Goal: Transaction & Acquisition: Purchase product/service

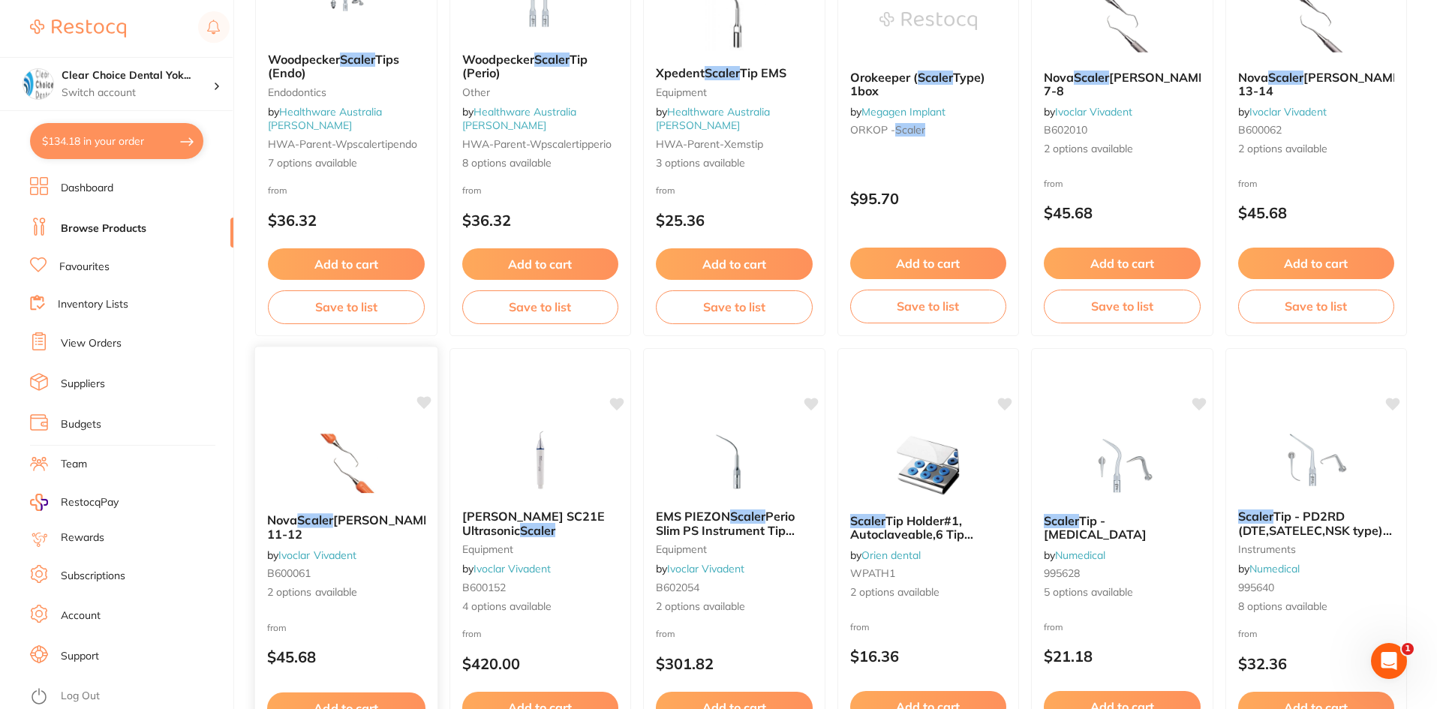
scroll to position [751, 0]
click at [180, 142] on button "$134.18 in your order" at bounding box center [116, 141] width 173 height 36
checkbox input "true"
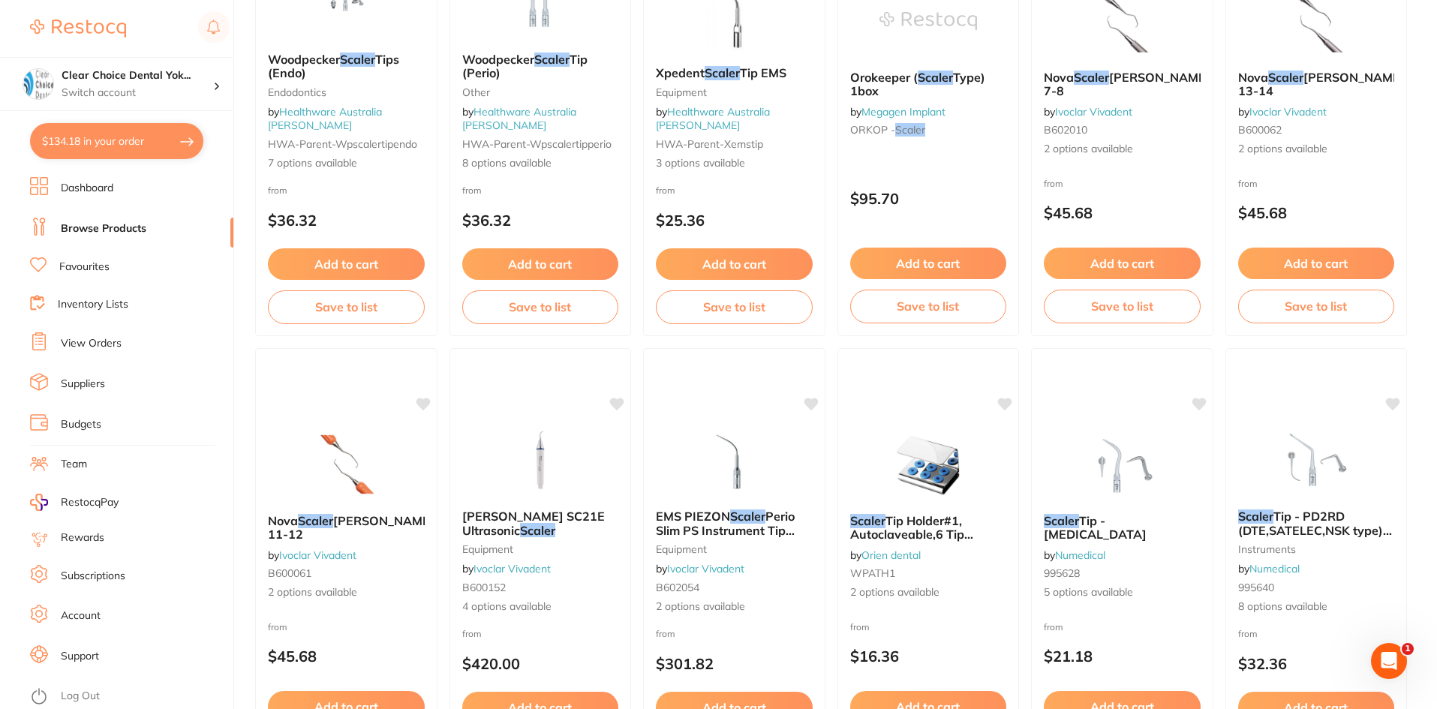
checkbox input "true"
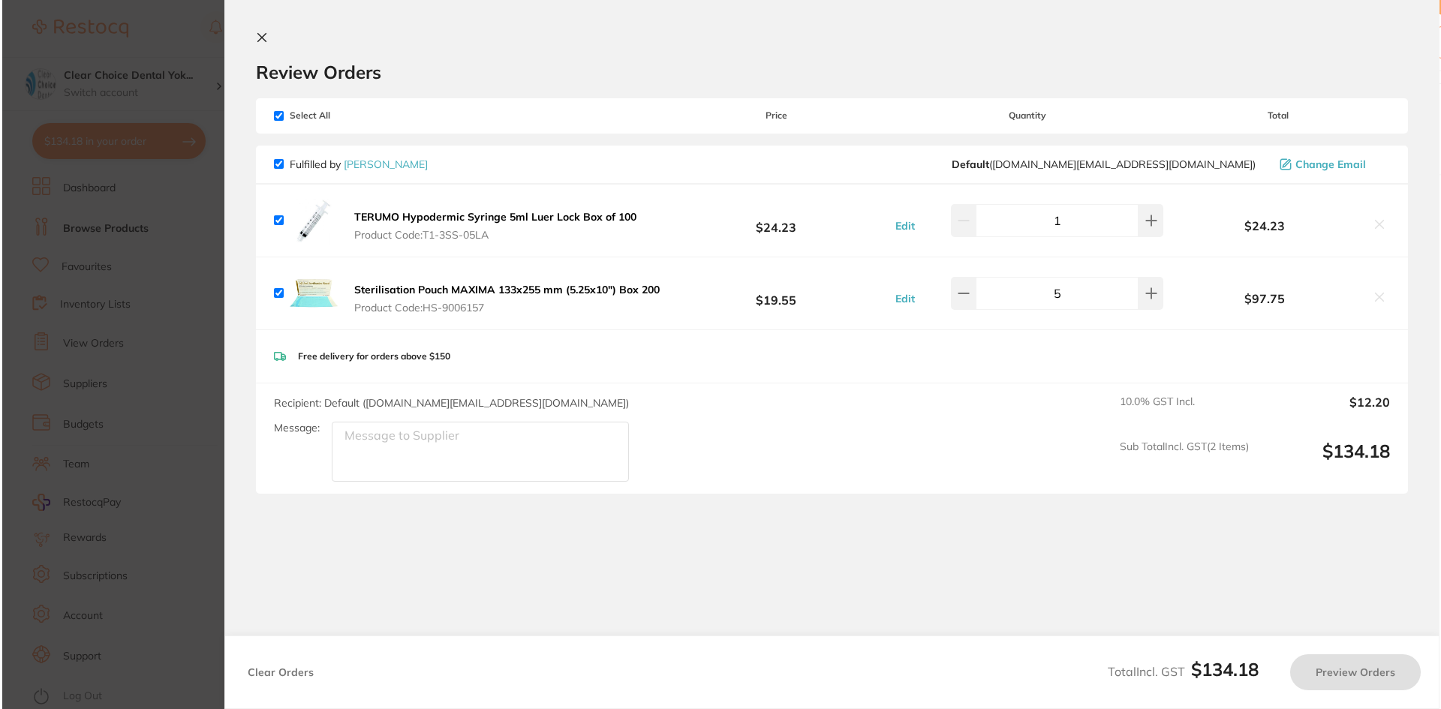
scroll to position [0, 0]
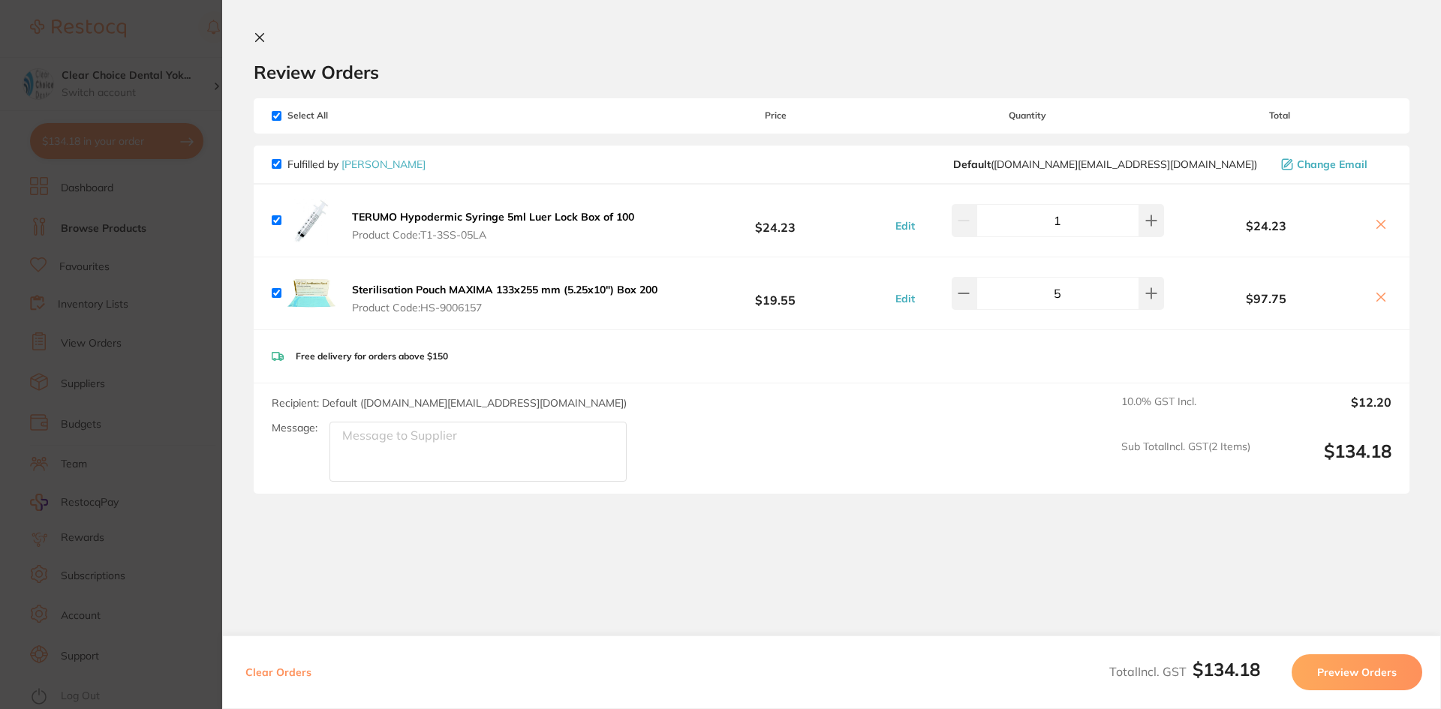
click at [154, 228] on section "Update RRP Set your pre negotiated price for this item. Item Agreed RRP (excl. …" at bounding box center [720, 354] width 1441 height 709
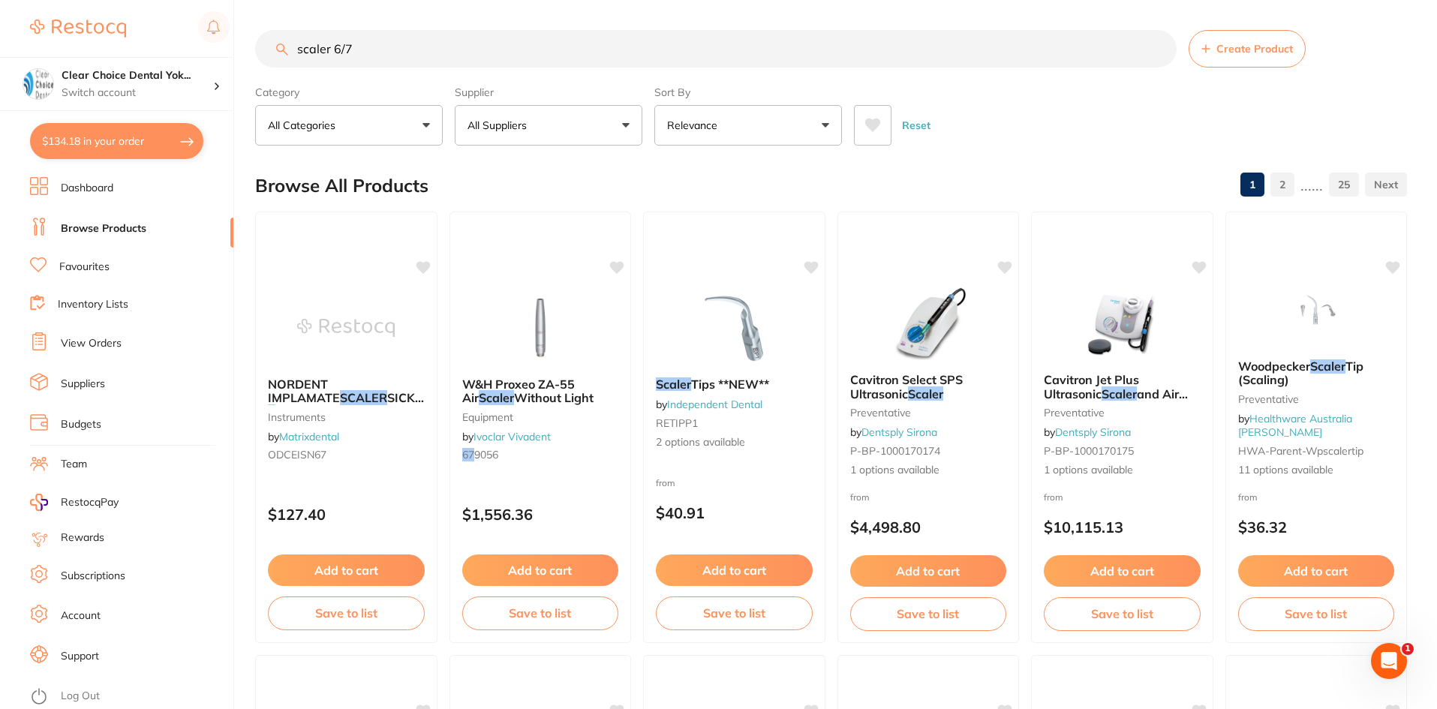
click at [385, 47] on input "scaler 6/7" at bounding box center [716, 49] width 922 height 38
type input "s"
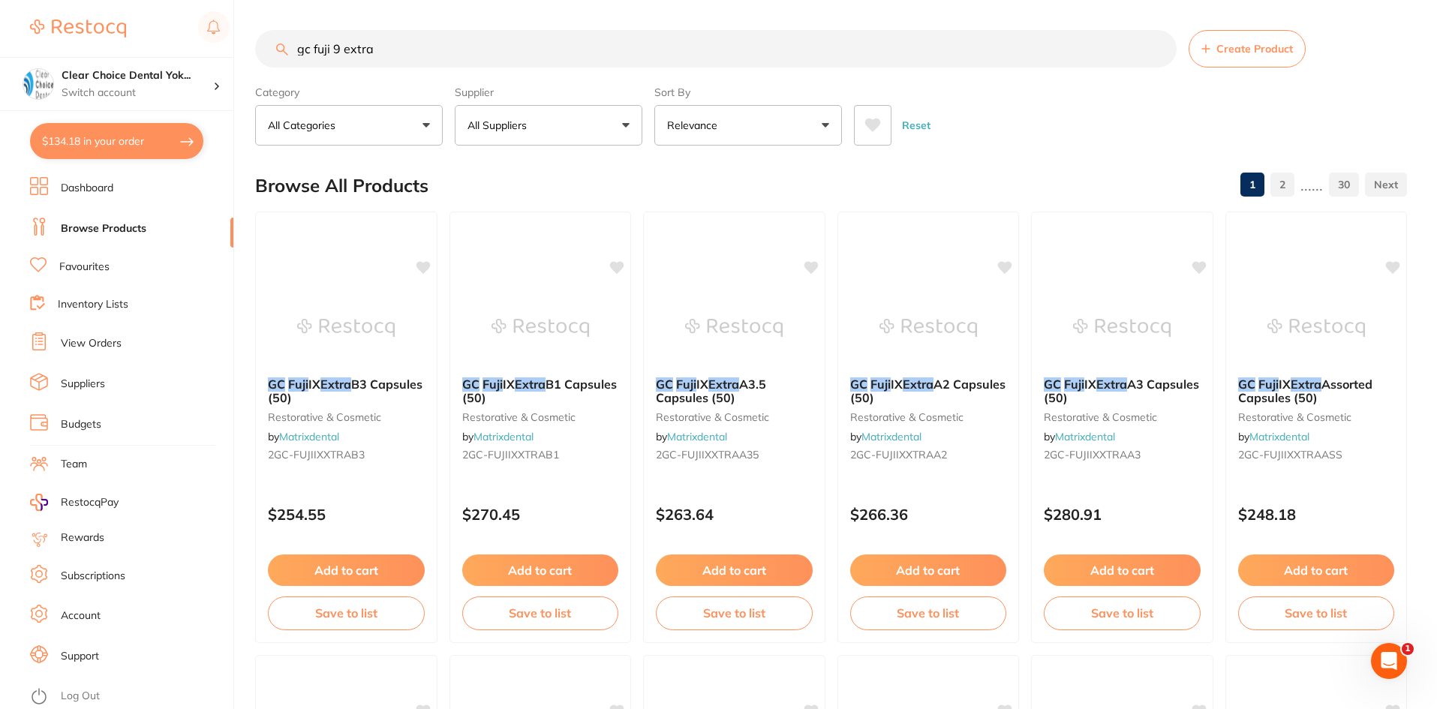
type input "gc fuji 9 extra"
click at [623, 125] on button "All Suppliers" at bounding box center [549, 125] width 188 height 41
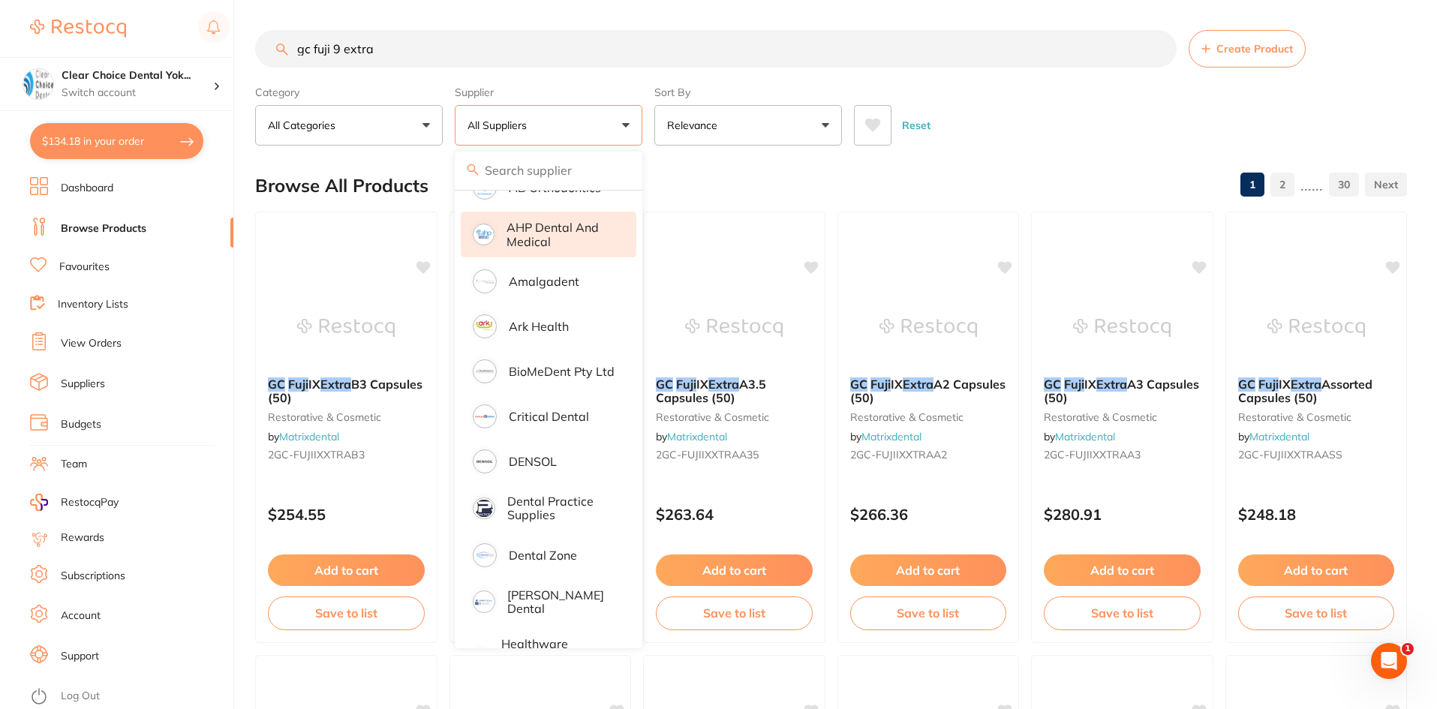
scroll to position [300, 0]
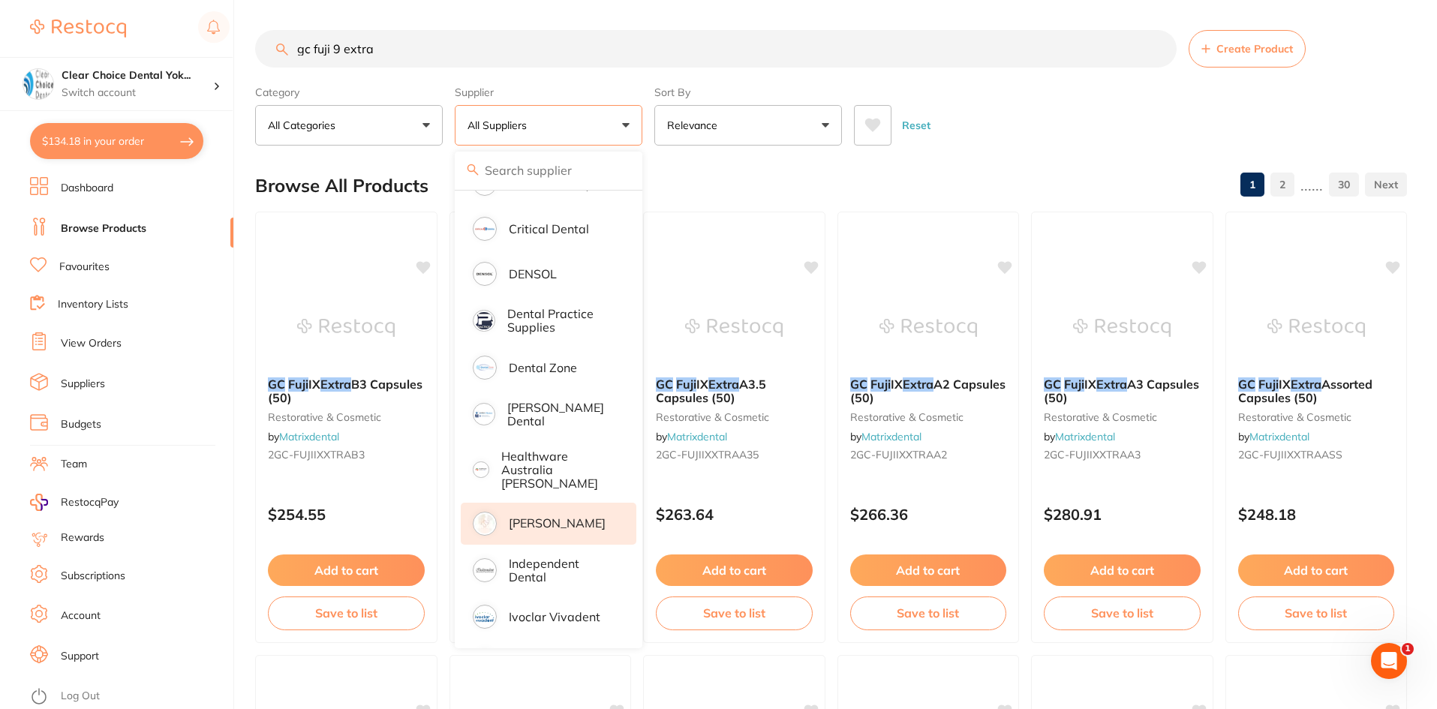
click at [513, 516] on p "[PERSON_NAME]" at bounding box center [557, 523] width 97 height 14
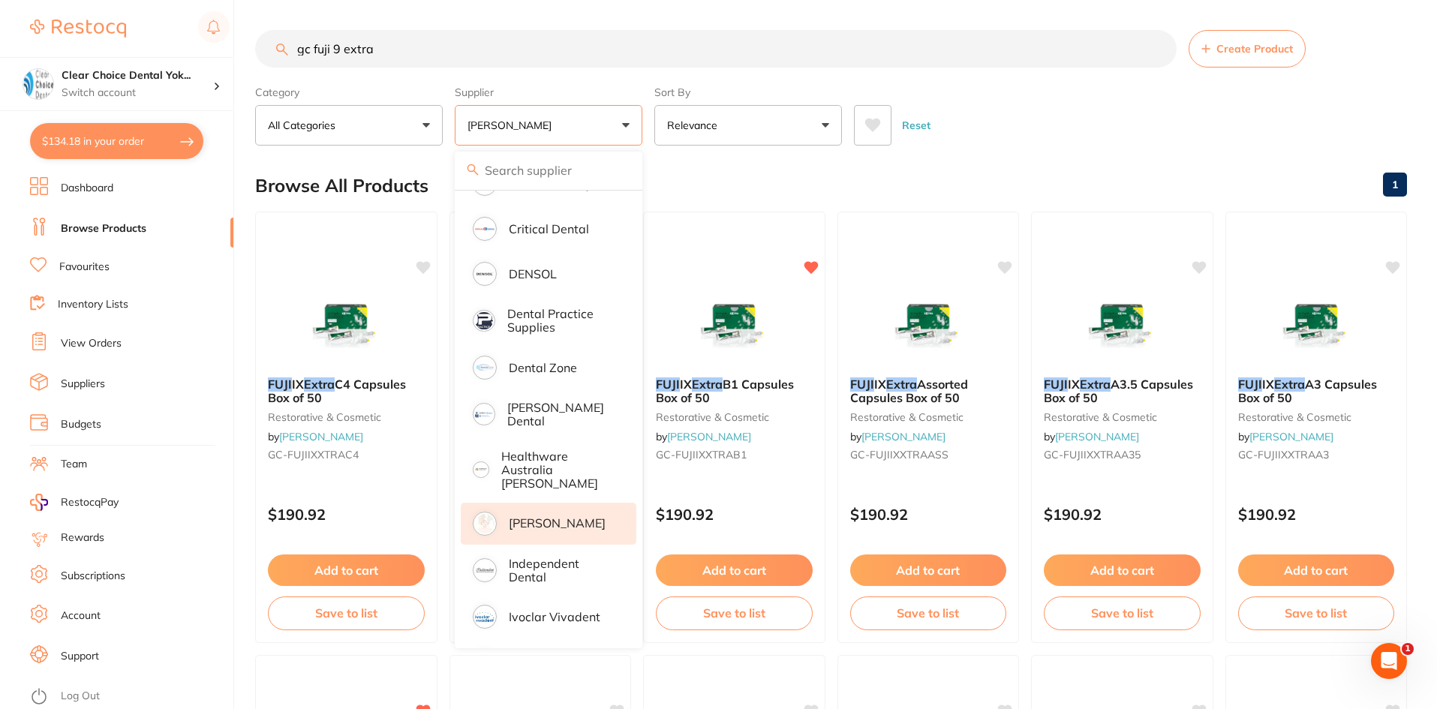
scroll to position [0, 0]
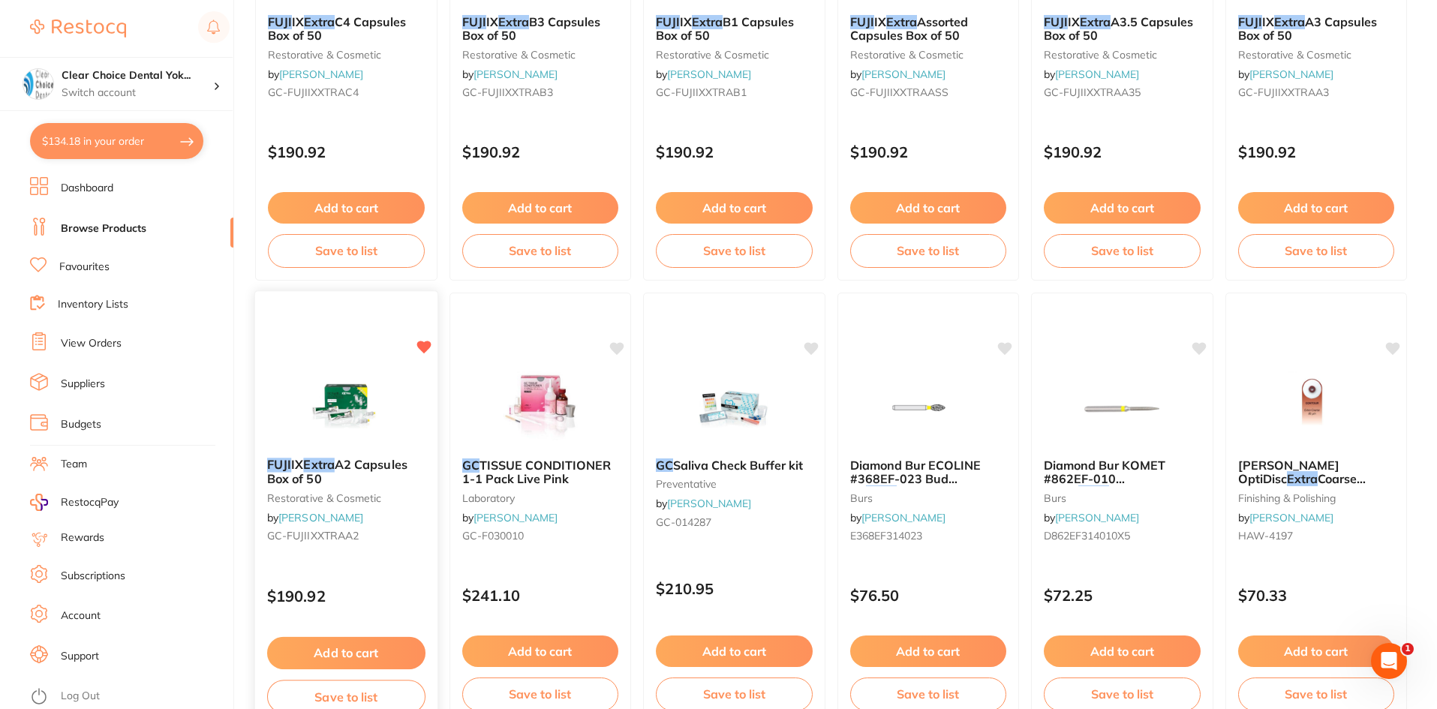
scroll to position [450, 0]
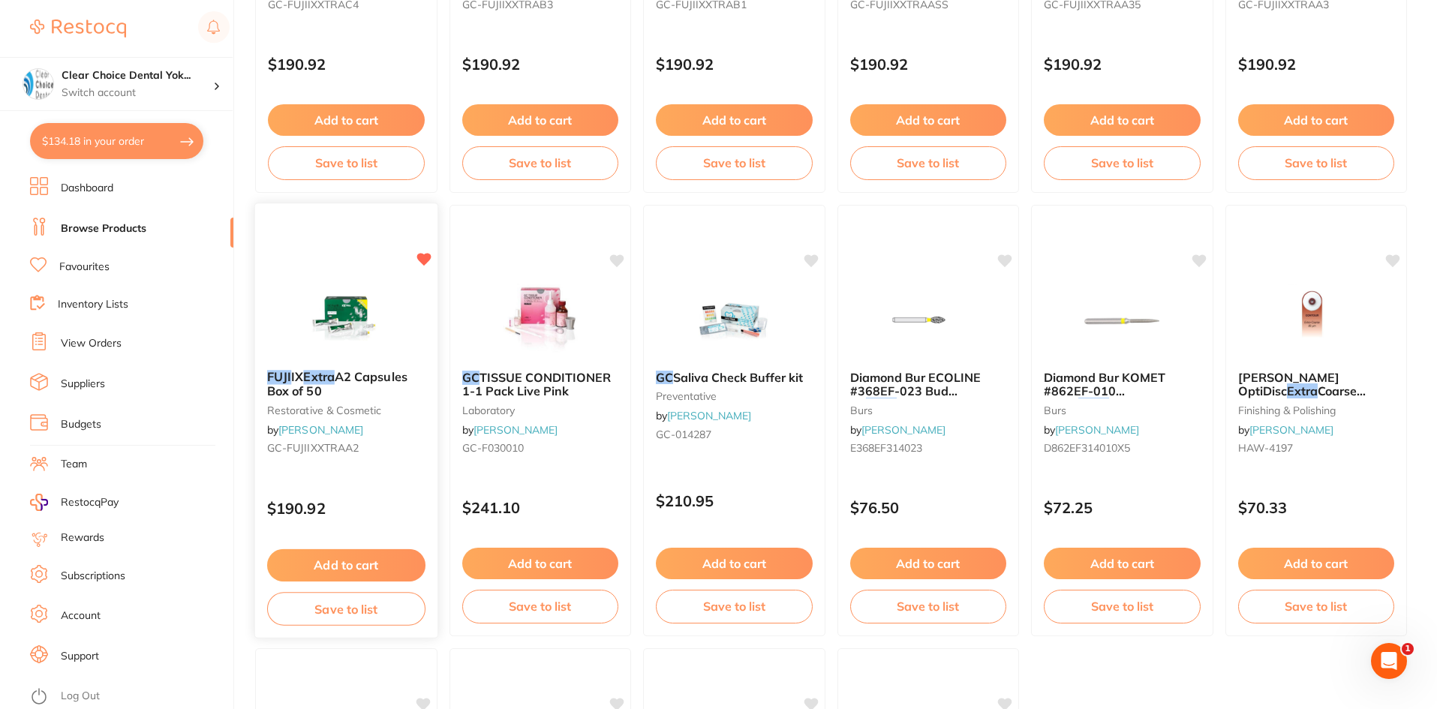
click at [366, 566] on button "Add to cart" at bounding box center [346, 565] width 158 height 32
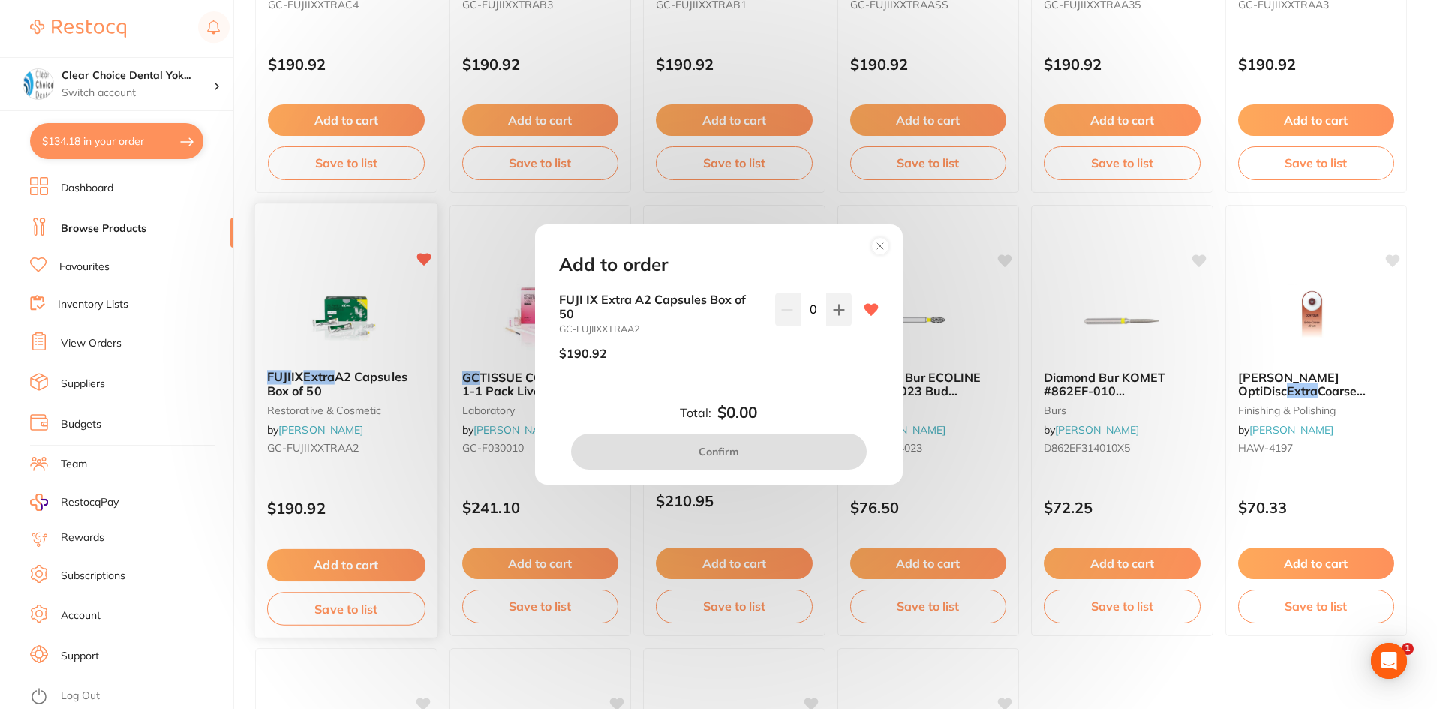
scroll to position [0, 0]
click at [835, 310] on icon at bounding box center [839, 310] width 10 height 10
type input "1"
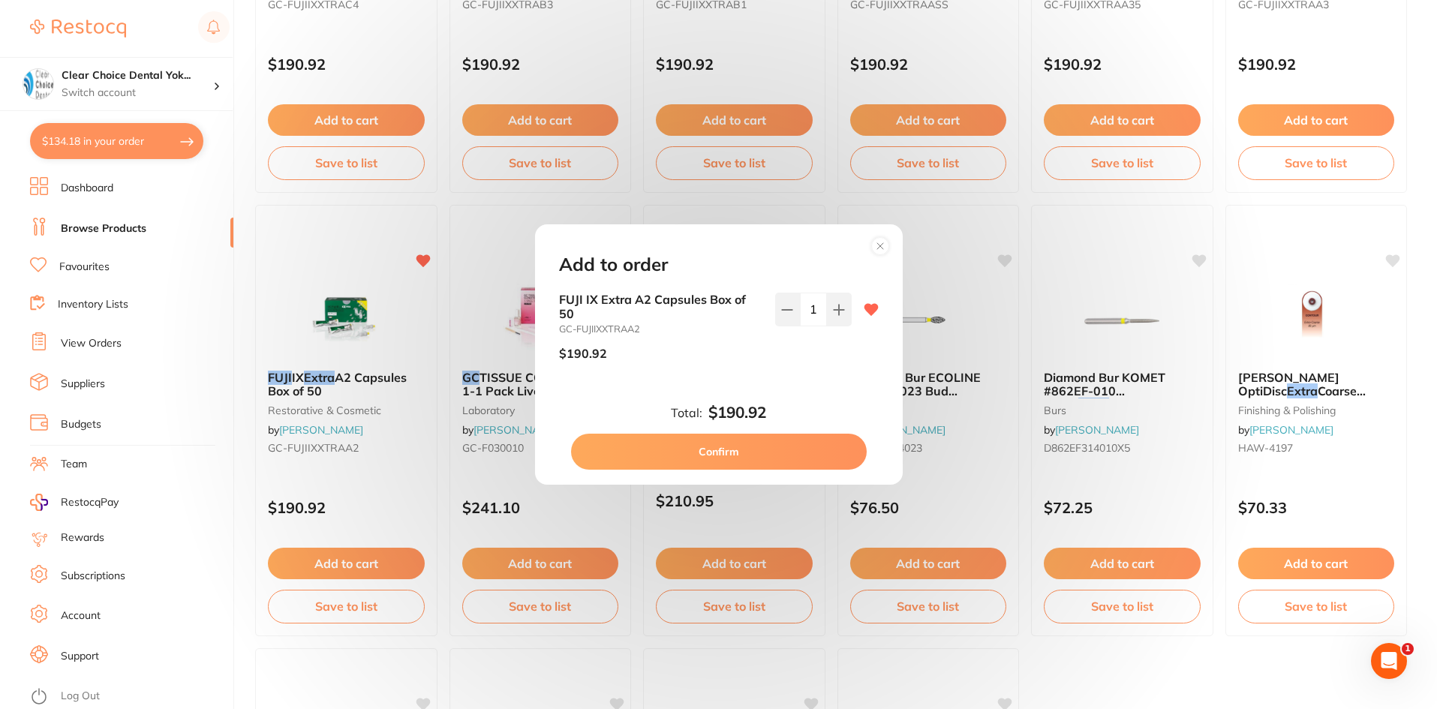
click at [726, 453] on button "Confirm" at bounding box center [719, 452] width 296 height 36
checkbox input "false"
